Goal: Task Accomplishment & Management: Use online tool/utility

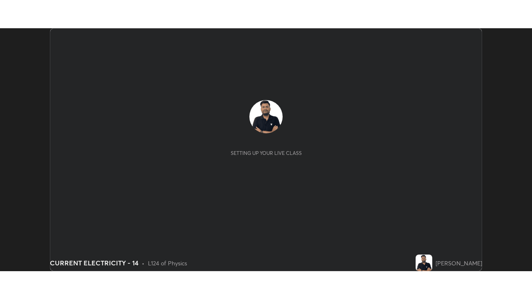
scroll to position [243, 531]
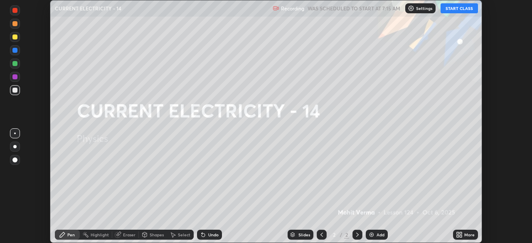
click at [467, 10] on button "START CLASS" at bounding box center [458, 8] width 37 height 10
click at [466, 238] on div "More" at bounding box center [465, 235] width 25 height 10
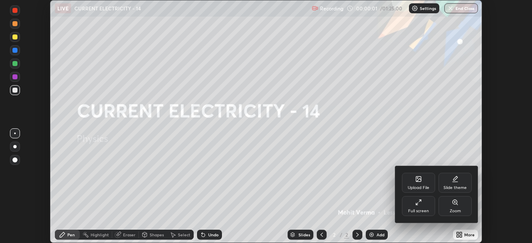
click at [417, 210] on div "Full screen" at bounding box center [418, 211] width 21 height 4
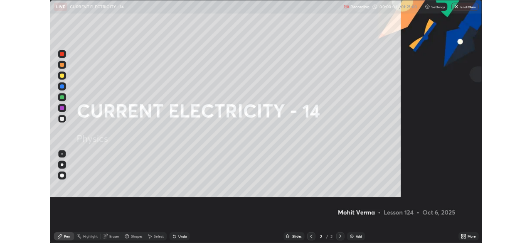
scroll to position [299, 532]
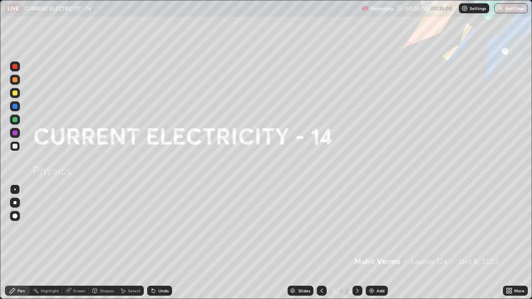
click at [376, 243] on div "Add" at bounding box center [377, 291] width 22 height 10
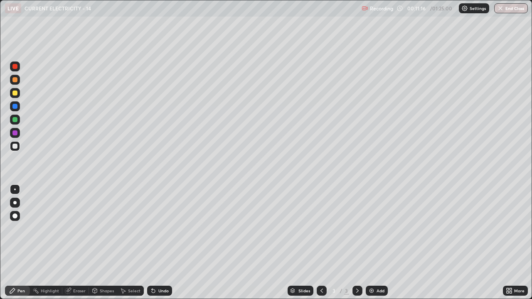
click at [376, 243] on div "Add" at bounding box center [377, 291] width 22 height 10
click at [373, 243] on img at bounding box center [371, 291] width 7 height 7
click at [432, 243] on div "Slides 5 / 5 Add" at bounding box center [337, 291] width 331 height 17
click at [374, 243] on img at bounding box center [371, 291] width 7 height 7
click at [384, 243] on div "Add" at bounding box center [377, 291] width 22 height 10
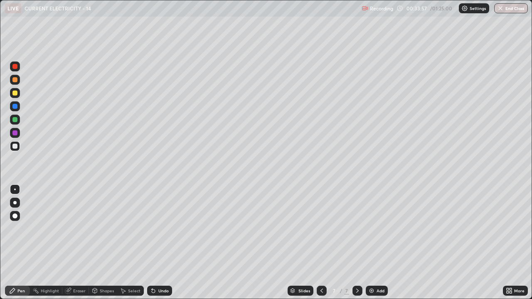
click at [376, 243] on div "Add" at bounding box center [380, 291] width 8 height 4
click at [265, 243] on div "Slides 8 / 8 Add" at bounding box center [337, 291] width 331 height 17
click at [162, 243] on div "Undo" at bounding box center [159, 291] width 25 height 10
click at [164, 243] on div "Undo" at bounding box center [163, 291] width 10 height 4
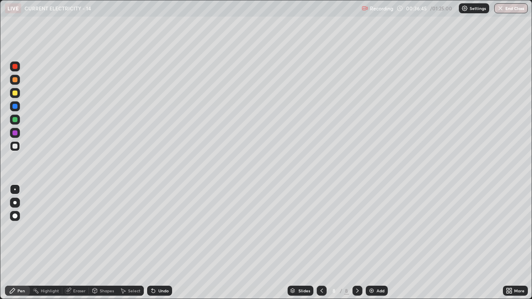
click at [164, 243] on div "Undo" at bounding box center [163, 291] width 10 height 4
click at [162, 243] on div "Undo" at bounding box center [163, 291] width 10 height 4
click at [377, 243] on div "Add" at bounding box center [380, 291] width 8 height 4
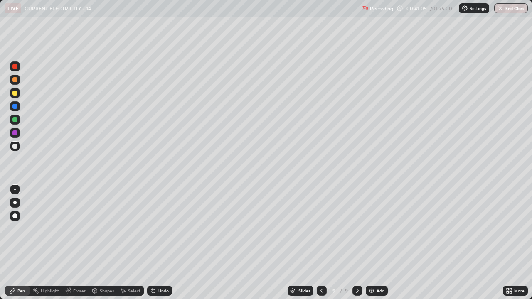
click at [321, 243] on icon at bounding box center [321, 291] width 7 height 7
click at [375, 243] on div "Add" at bounding box center [377, 291] width 22 height 10
click at [14, 93] on div at bounding box center [14, 93] width 5 height 5
click at [158, 243] on div "Undo" at bounding box center [159, 291] width 25 height 10
click at [19, 146] on div at bounding box center [15, 146] width 10 height 10
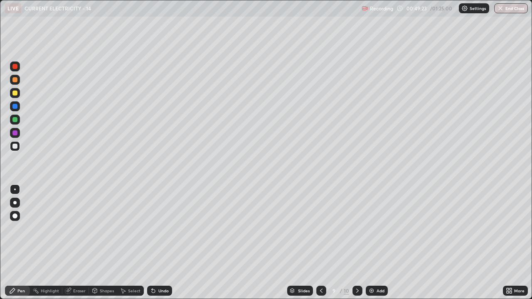
click at [357, 243] on icon at bounding box center [357, 291] width 7 height 7
click at [321, 243] on icon at bounding box center [321, 291] width 7 height 7
click at [357, 243] on icon at bounding box center [357, 291] width 2 height 4
click at [154, 243] on div "Undo" at bounding box center [159, 291] width 25 height 10
click at [77, 243] on div "Eraser" at bounding box center [75, 291] width 27 height 10
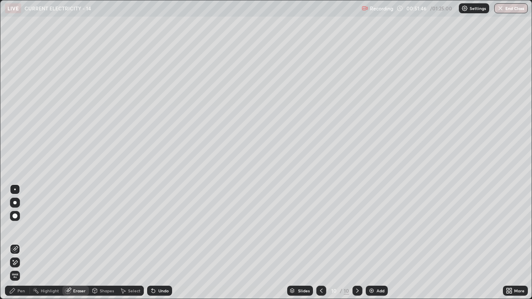
click at [25, 243] on div "Pen" at bounding box center [17, 291] width 25 height 10
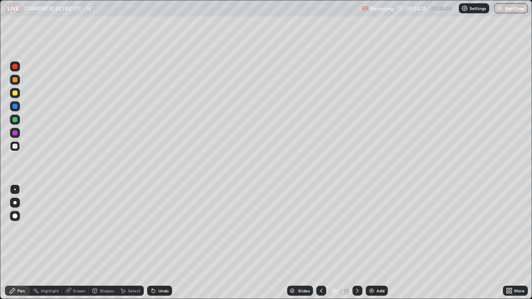
click at [14, 91] on div at bounding box center [14, 93] width 5 height 5
click at [378, 243] on div "Add" at bounding box center [377, 291] width 22 height 10
click at [14, 148] on div at bounding box center [14, 146] width 5 height 5
click at [162, 243] on div "Undo" at bounding box center [159, 291] width 25 height 10
click at [160, 243] on div "Undo" at bounding box center [159, 291] width 25 height 10
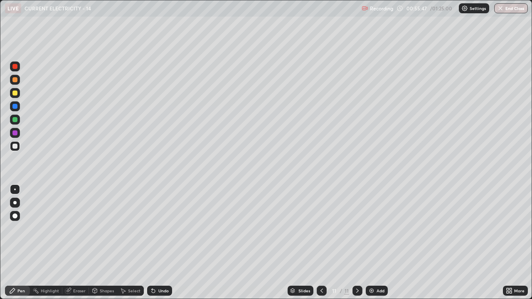
click at [160, 243] on div "Undo" at bounding box center [159, 291] width 25 height 10
click at [162, 243] on div "Undo" at bounding box center [163, 291] width 10 height 4
click at [158, 243] on div "Undo" at bounding box center [163, 291] width 10 height 4
click at [153, 243] on icon at bounding box center [153, 291] width 7 height 7
click at [152, 243] on icon at bounding box center [153, 291] width 7 height 7
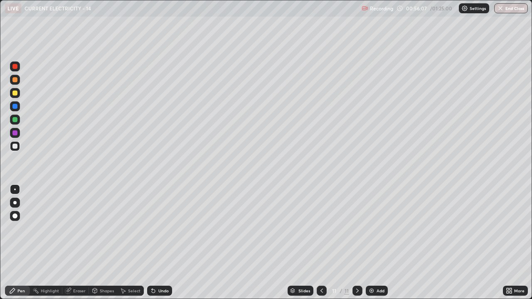
click at [69, 243] on icon at bounding box center [67, 290] width 5 height 5
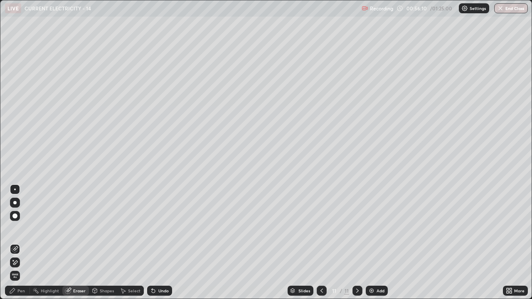
click at [22, 243] on div "Pen" at bounding box center [17, 291] width 25 height 10
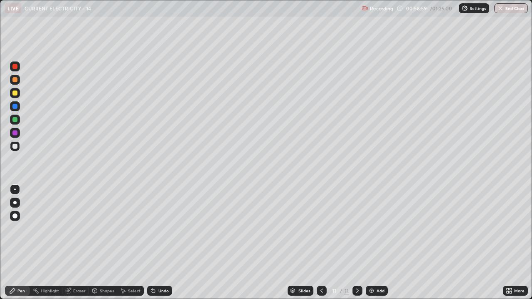
click at [79, 243] on div "Eraser" at bounding box center [79, 291] width 12 height 4
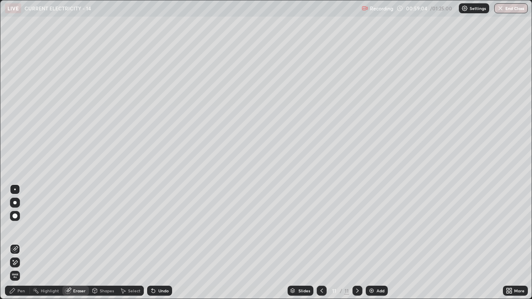
click at [15, 243] on icon at bounding box center [15, 262] width 7 height 7
click at [17, 243] on div "Pen" at bounding box center [17, 291] width 25 height 10
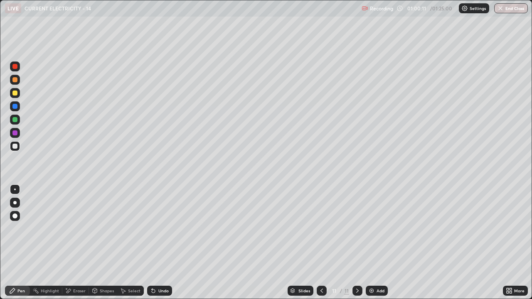
click at [79, 243] on div "Eraser" at bounding box center [79, 291] width 12 height 4
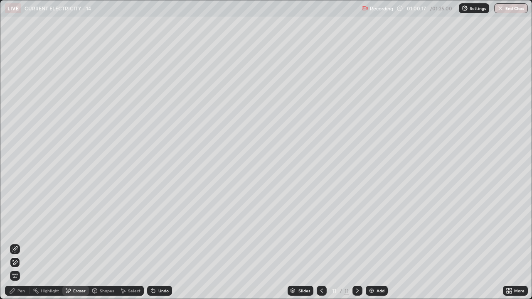
click at [13, 243] on div "Pen" at bounding box center [17, 291] width 25 height 10
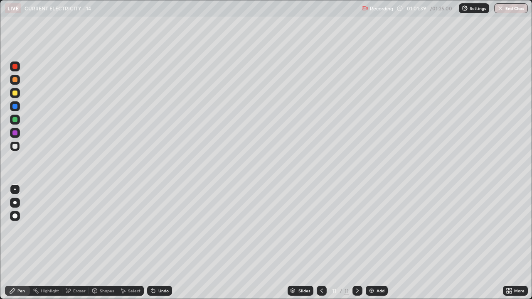
click at [81, 243] on div "Eraser" at bounding box center [79, 291] width 12 height 4
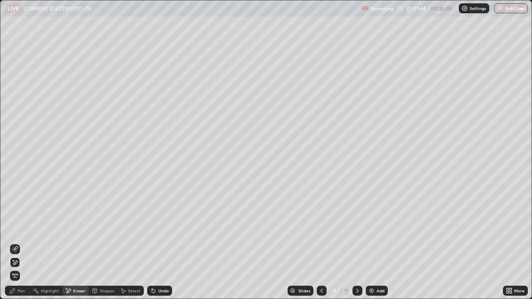
click at [16, 243] on div "Pen" at bounding box center [17, 291] width 25 height 10
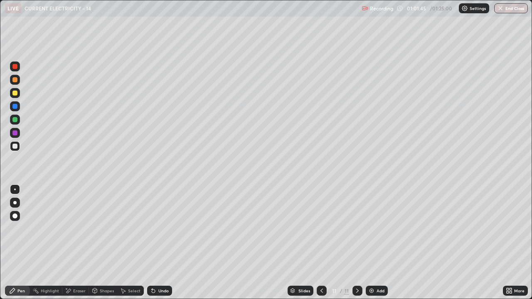
click at [20, 243] on div "Pen" at bounding box center [17, 291] width 25 height 10
click at [380, 243] on div "Add" at bounding box center [377, 291] width 22 height 10
click at [323, 243] on div at bounding box center [322, 291] width 10 height 17
click at [357, 243] on icon at bounding box center [357, 291] width 7 height 7
click at [321, 243] on icon at bounding box center [321, 291] width 7 height 7
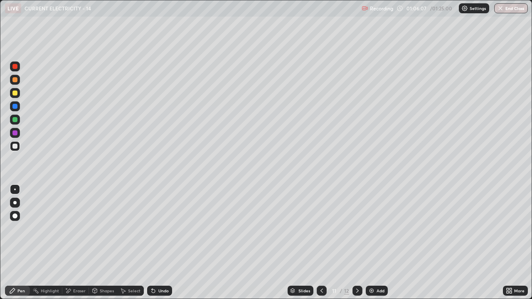
click at [376, 243] on div "Add" at bounding box center [380, 291] width 8 height 4
click at [356, 243] on icon at bounding box center [357, 291] width 7 height 7
click at [81, 243] on div "Eraser" at bounding box center [79, 291] width 12 height 4
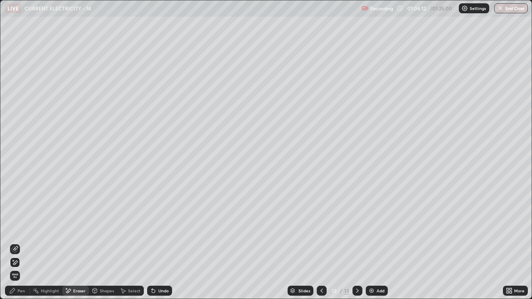
click at [15, 243] on span "Erase all" at bounding box center [14, 275] width 9 height 5
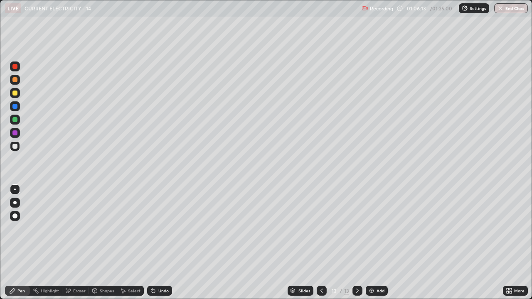
click at [321, 243] on icon at bounding box center [321, 291] width 7 height 7
click at [73, 243] on div "Eraser" at bounding box center [75, 291] width 27 height 10
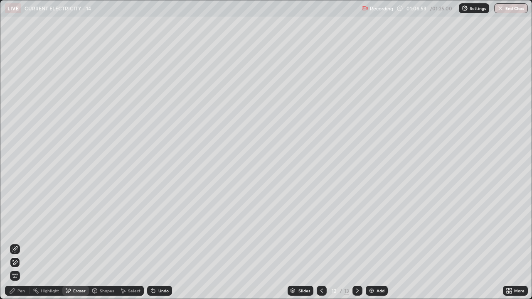
click at [158, 243] on div "Undo" at bounding box center [163, 291] width 10 height 4
click at [153, 243] on div "Undo" at bounding box center [159, 291] width 25 height 10
click at [152, 243] on div "Undo" at bounding box center [159, 291] width 25 height 10
click at [27, 243] on div "Pen" at bounding box center [17, 291] width 25 height 10
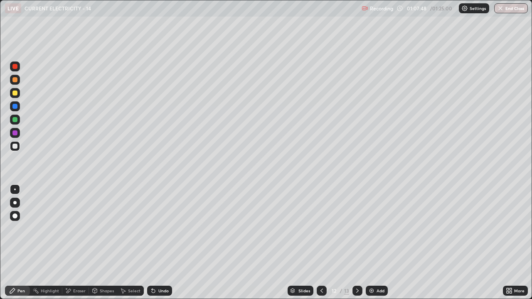
click at [161, 243] on div "Undo" at bounding box center [159, 291] width 25 height 10
click at [160, 243] on div "Undo" at bounding box center [159, 291] width 25 height 10
click at [162, 243] on div "Undo" at bounding box center [163, 291] width 10 height 4
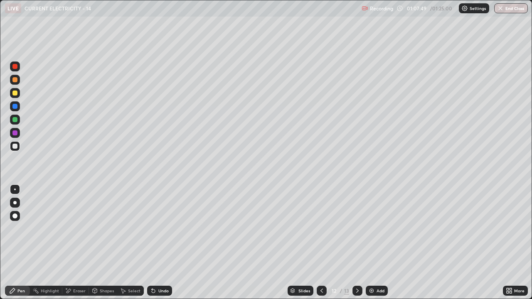
click at [163, 243] on div "Undo" at bounding box center [163, 291] width 10 height 4
click at [164, 243] on div "Undo" at bounding box center [163, 291] width 10 height 4
click at [163, 243] on div "Undo" at bounding box center [163, 291] width 10 height 4
click at [162, 243] on div "Undo" at bounding box center [163, 291] width 10 height 4
click at [163, 243] on div "Undo" at bounding box center [163, 291] width 10 height 4
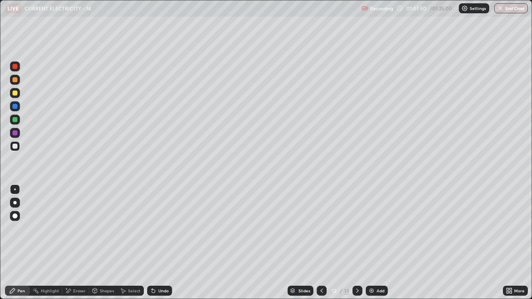
click at [164, 243] on div "Undo" at bounding box center [163, 291] width 10 height 4
click at [163, 243] on div "Undo" at bounding box center [163, 291] width 10 height 4
click at [162, 243] on div "Undo" at bounding box center [163, 291] width 10 height 4
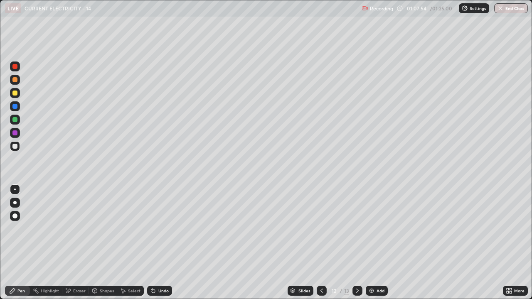
click at [76, 243] on div "Eraser" at bounding box center [75, 291] width 27 height 10
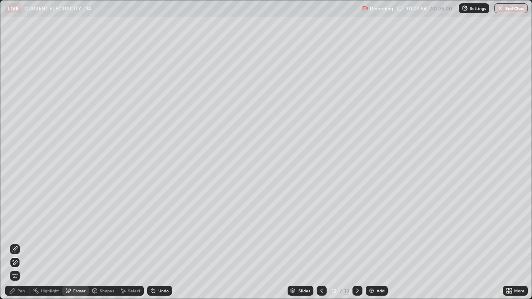
click at [15, 243] on span "Erase all" at bounding box center [14, 275] width 9 height 5
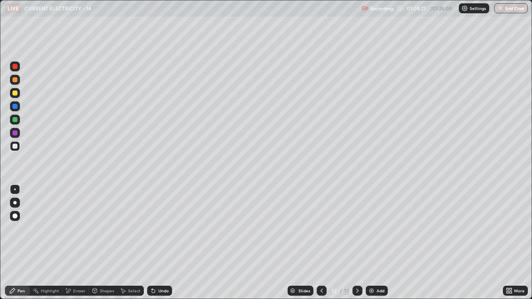
click at [15, 92] on div at bounding box center [14, 93] width 5 height 5
click at [156, 243] on div "Undo" at bounding box center [159, 291] width 25 height 10
click at [158, 243] on div "Undo" at bounding box center [163, 291] width 10 height 4
click at [15, 146] on div at bounding box center [14, 146] width 5 height 5
click at [377, 243] on div "Add" at bounding box center [380, 291] width 8 height 4
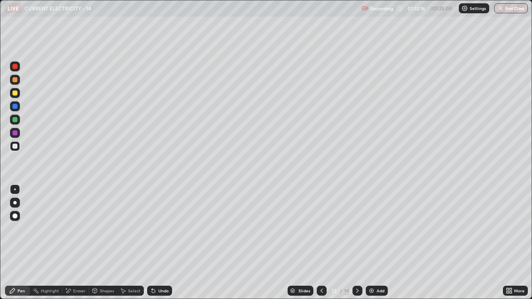
click at [445, 243] on div "Slides 13 / 14 Add" at bounding box center [337, 291] width 331 height 17
click at [79, 243] on div "Eraser" at bounding box center [75, 291] width 27 height 10
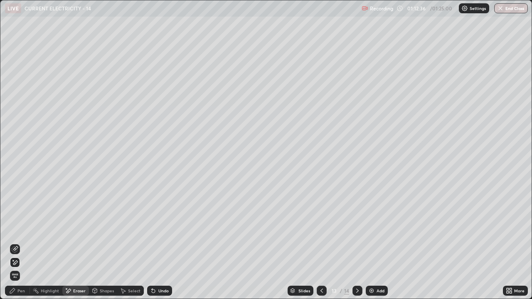
click at [22, 243] on div "Pen" at bounding box center [20, 291] width 7 height 4
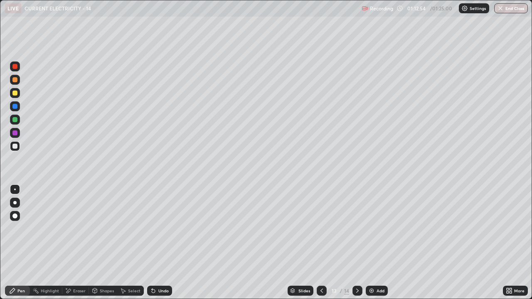
click at [155, 243] on icon at bounding box center [153, 291] width 7 height 7
click at [51, 243] on div "Highlight" at bounding box center [50, 291] width 18 height 4
click at [324, 243] on div at bounding box center [322, 291] width 10 height 17
click at [378, 243] on div "Add" at bounding box center [377, 291] width 22 height 10
click at [324, 243] on div at bounding box center [322, 291] width 10 height 10
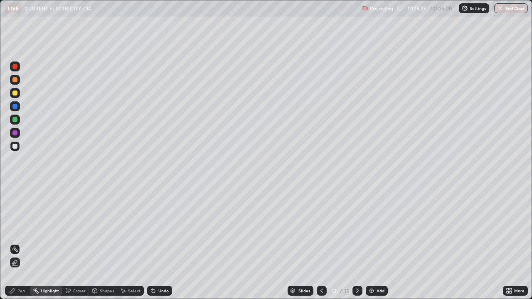
click at [390, 243] on div "Slides 12 / 15 Add" at bounding box center [337, 291] width 331 height 17
click at [356, 243] on icon at bounding box center [357, 291] width 7 height 7
click at [24, 243] on div "Pen" at bounding box center [20, 291] width 7 height 4
click at [374, 243] on div "Add" at bounding box center [377, 291] width 22 height 10
click at [158, 243] on div "Undo" at bounding box center [163, 291] width 10 height 4
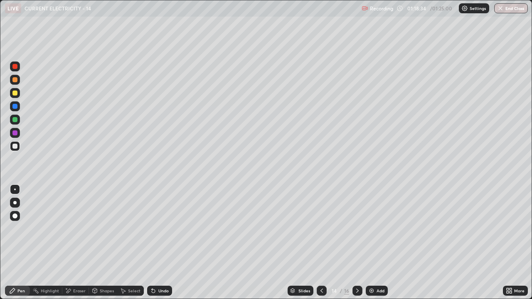
click at [158, 243] on div "Undo" at bounding box center [159, 291] width 25 height 10
click at [80, 243] on div "Eraser" at bounding box center [75, 291] width 27 height 10
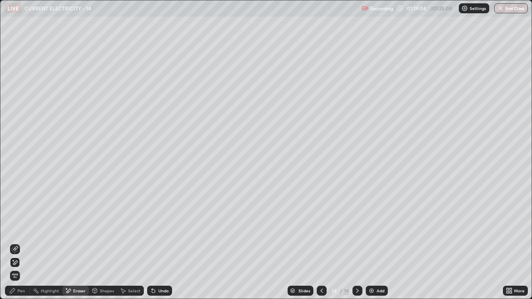
click at [166, 243] on div "Undo" at bounding box center [163, 291] width 10 height 4
click at [22, 243] on div "Pen" at bounding box center [17, 291] width 25 height 10
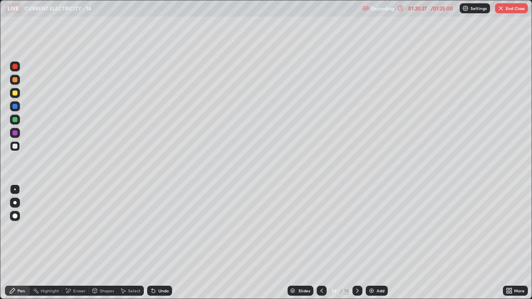
click at [321, 243] on icon at bounding box center [321, 291] width 7 height 7
click at [354, 243] on icon at bounding box center [357, 291] width 7 height 7
click at [357, 243] on icon at bounding box center [357, 291] width 2 height 4
click at [319, 243] on div at bounding box center [322, 291] width 10 height 10
click at [374, 243] on div "Add" at bounding box center [377, 291] width 22 height 10
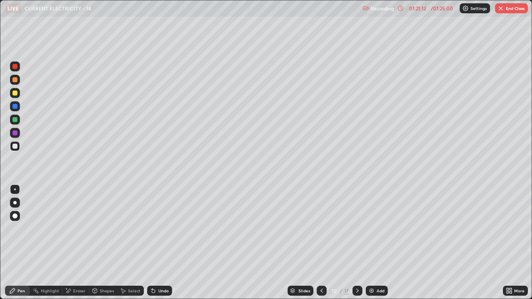
click at [77, 243] on div "Eraser" at bounding box center [75, 291] width 27 height 10
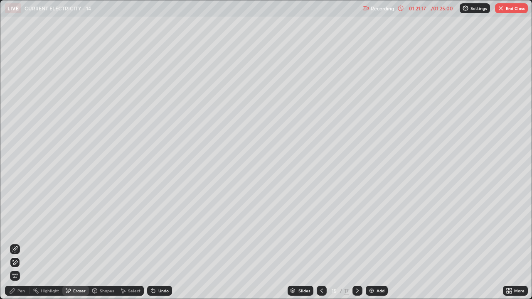
click at [356, 243] on icon at bounding box center [357, 291] width 7 height 7
click at [15, 243] on span "Erase all" at bounding box center [14, 275] width 9 height 5
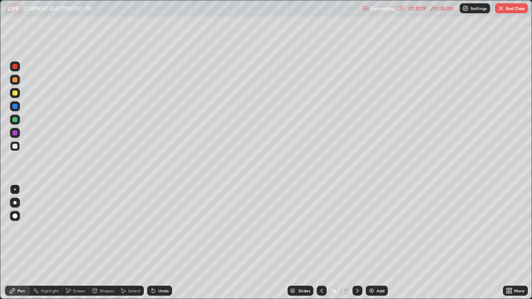
click at [321, 243] on icon at bounding box center [321, 291] width 2 height 4
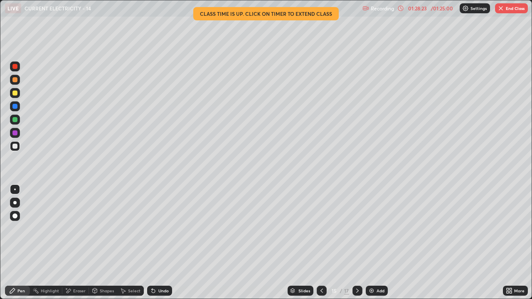
click at [505, 9] on button "End Class" at bounding box center [511, 8] width 33 height 10
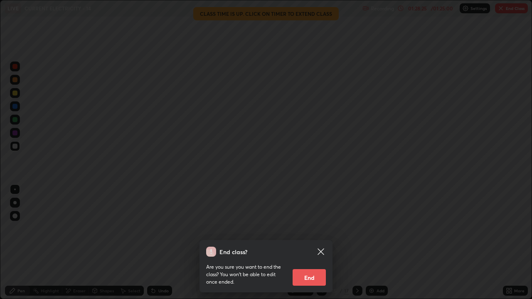
click at [308, 243] on button "End" at bounding box center [309, 277] width 33 height 17
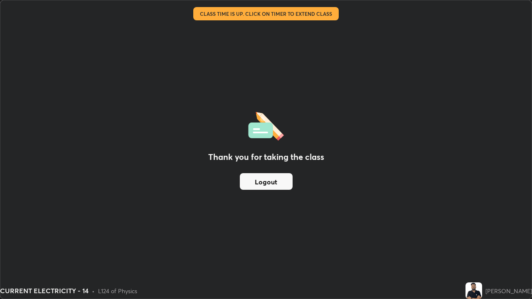
click at [266, 179] on button "Logout" at bounding box center [266, 181] width 53 height 17
click at [268, 180] on button "Logout" at bounding box center [266, 181] width 53 height 17
click at [270, 185] on button "Logout" at bounding box center [266, 181] width 53 height 17
click at [251, 180] on button "Logout" at bounding box center [266, 181] width 53 height 17
click at [259, 182] on button "Logout" at bounding box center [266, 181] width 53 height 17
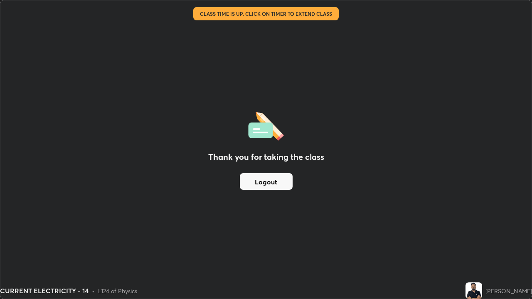
click at [260, 181] on button "Logout" at bounding box center [266, 181] width 53 height 17
click at [257, 179] on button "Logout" at bounding box center [266, 181] width 53 height 17
click at [252, 188] on button "Logout" at bounding box center [266, 181] width 53 height 17
click at [282, 181] on button "Logout" at bounding box center [266, 181] width 53 height 17
click at [285, 179] on button "Logout" at bounding box center [266, 181] width 53 height 17
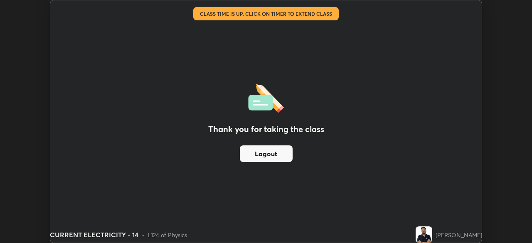
scroll to position [41306, 41017]
